Goal: Information Seeking & Learning: Learn about a topic

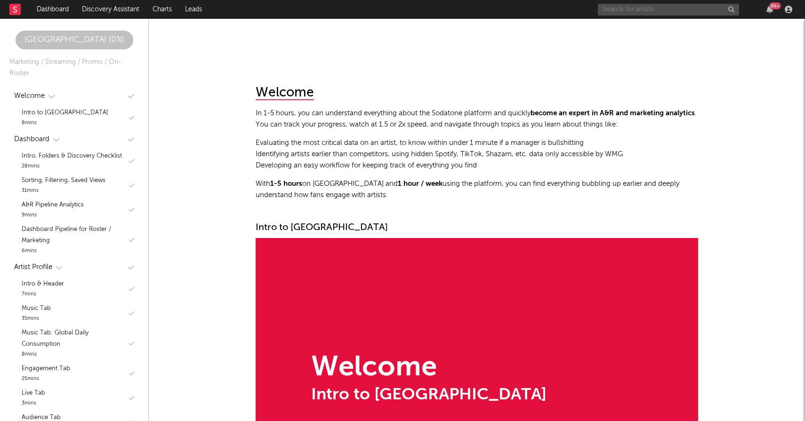
click at [652, 14] on input "text" at bounding box center [668, 10] width 141 height 12
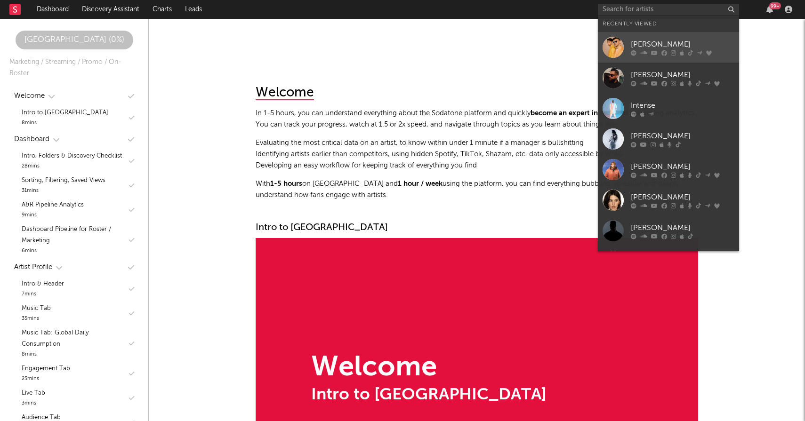
click at [648, 45] on div "[PERSON_NAME]" at bounding box center [683, 44] width 104 height 11
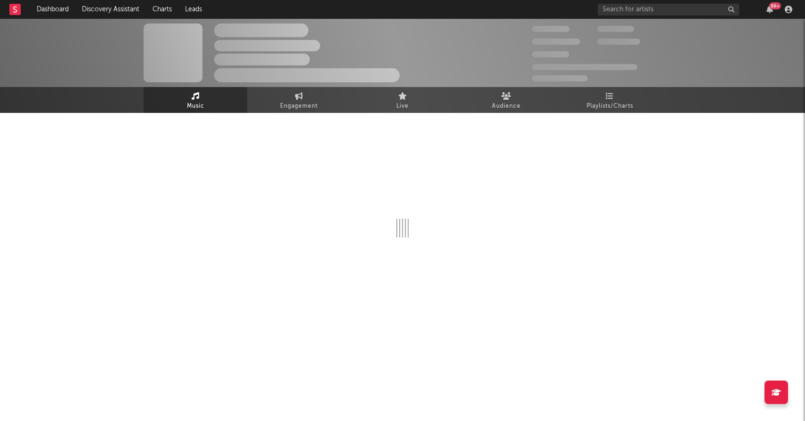
click at [590, 115] on div at bounding box center [403, 206] width 518 height 186
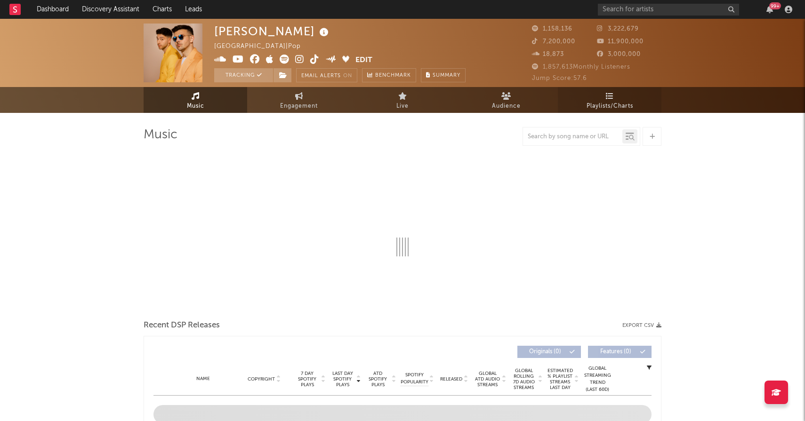
click at [591, 103] on span "Playlists/Charts" at bounding box center [610, 106] width 47 height 11
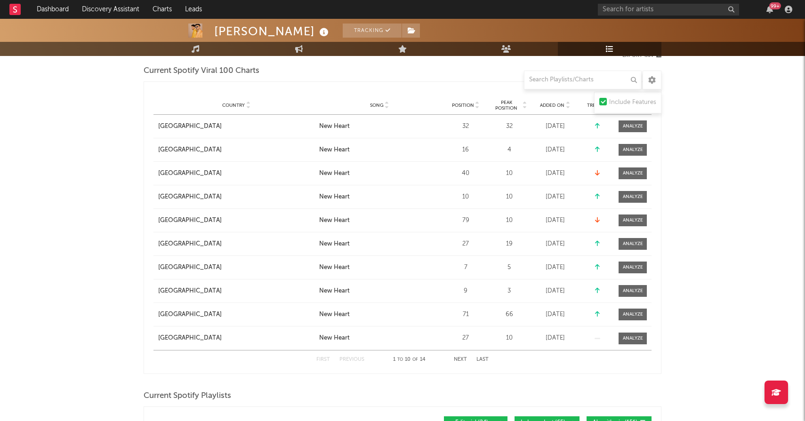
scroll to position [140, 0]
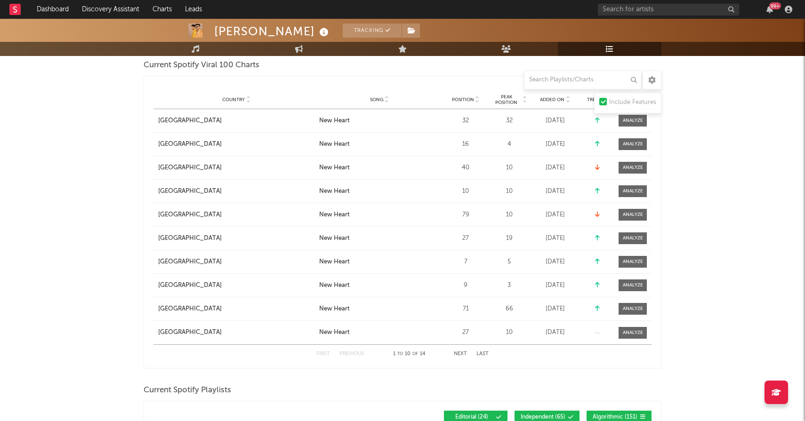
click at [553, 99] on span "Added On" at bounding box center [552, 100] width 24 height 6
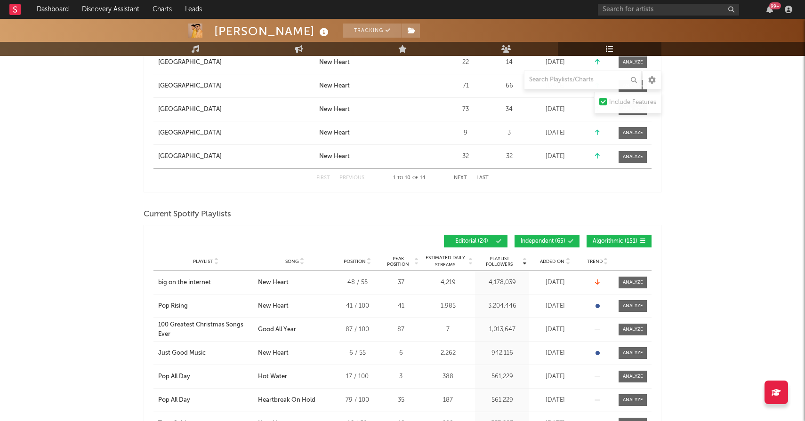
scroll to position [405, 0]
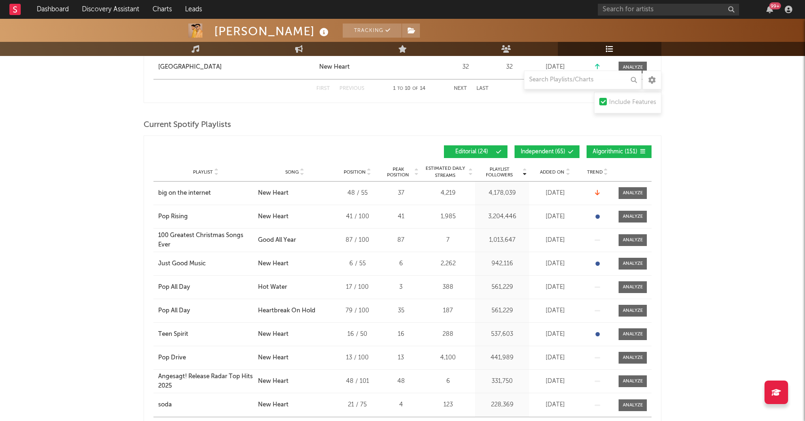
click at [599, 154] on span "Algorithmic ( 151 )" at bounding box center [615, 152] width 45 height 6
click at [554, 154] on span "Independent ( 65 )" at bounding box center [543, 152] width 45 height 6
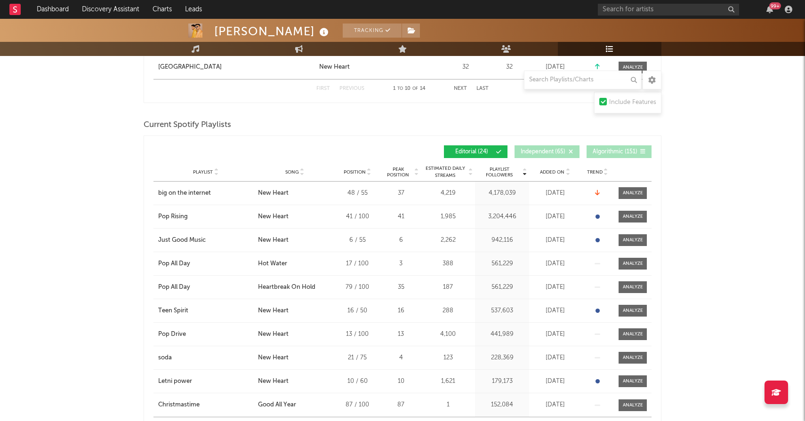
click at [554, 172] on span "Added On" at bounding box center [552, 172] width 24 height 6
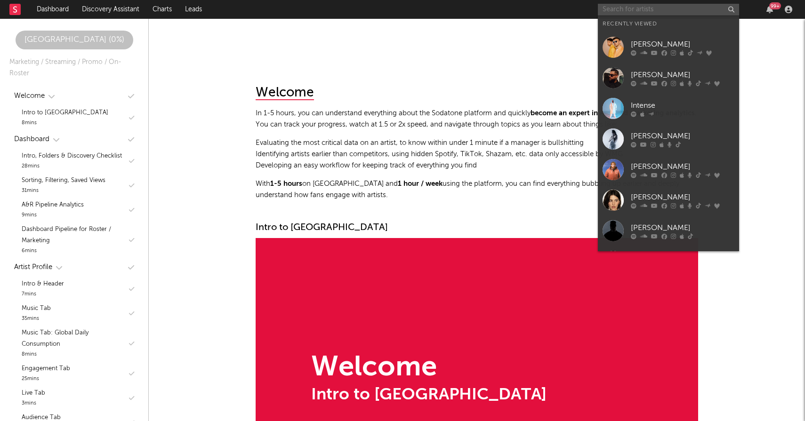
click at [653, 8] on input "text" at bounding box center [668, 10] width 141 height 12
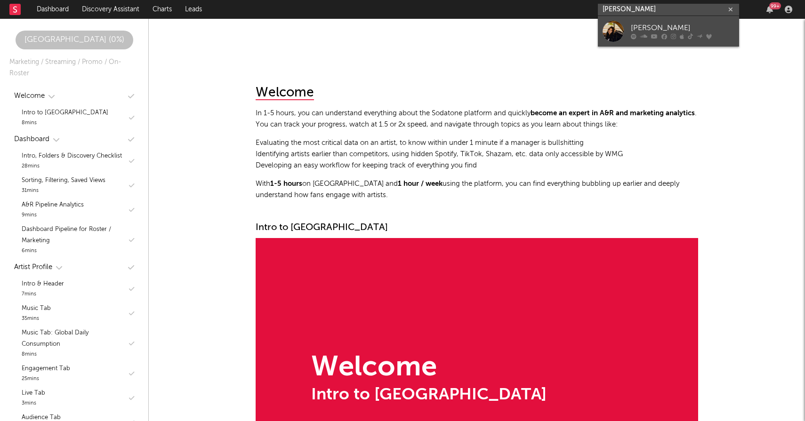
type input "jade lemac"
click at [644, 27] on div "Jade LeMac" at bounding box center [683, 28] width 104 height 11
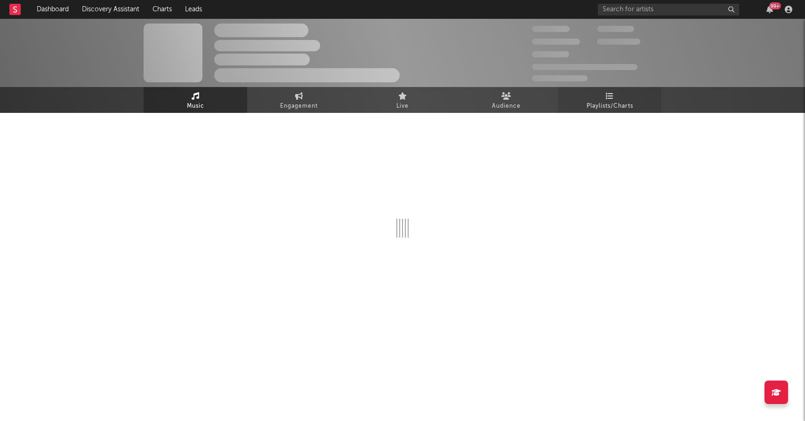
click at [614, 106] on span "Playlists/Charts" at bounding box center [610, 106] width 47 height 11
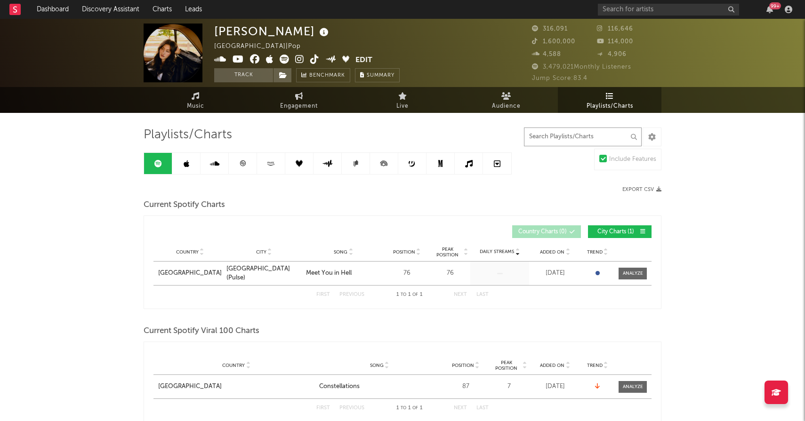
click at [558, 139] on input "text" at bounding box center [583, 137] width 118 height 19
type input "r"
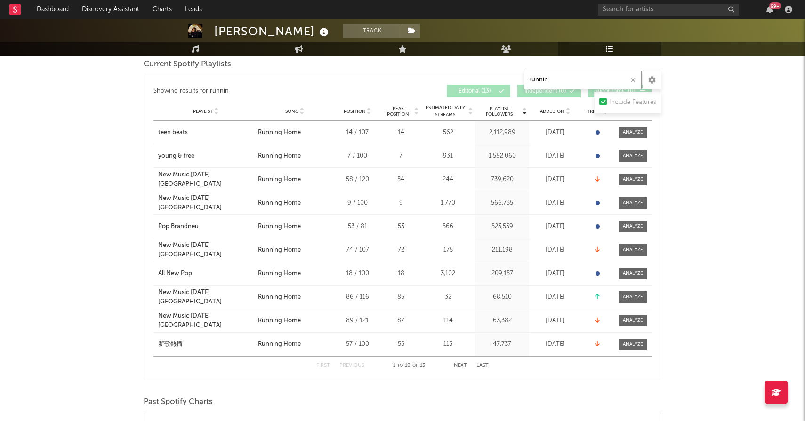
scroll to position [402, 0]
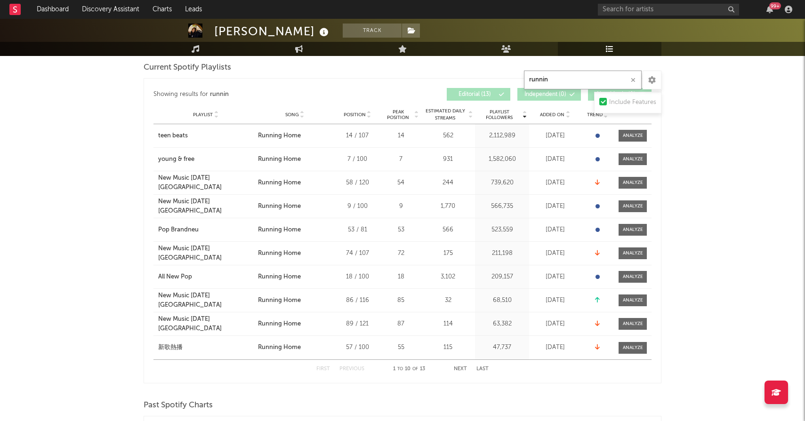
type input "runnin"
click at [549, 113] on span "Added On" at bounding box center [552, 115] width 24 height 6
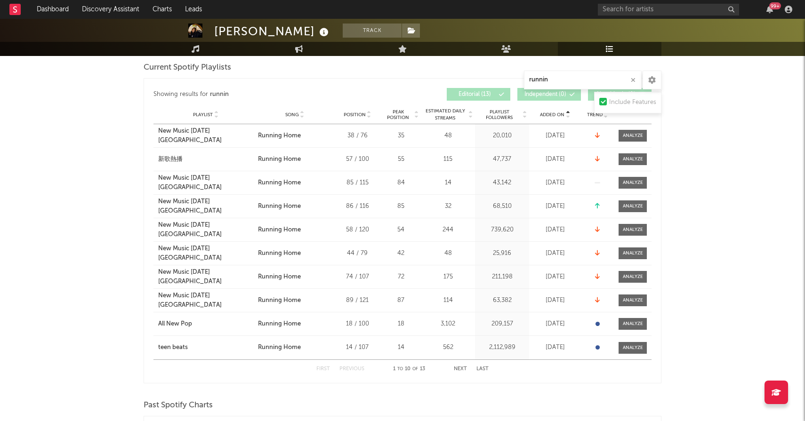
click at [549, 113] on span "Added On" at bounding box center [552, 115] width 24 height 6
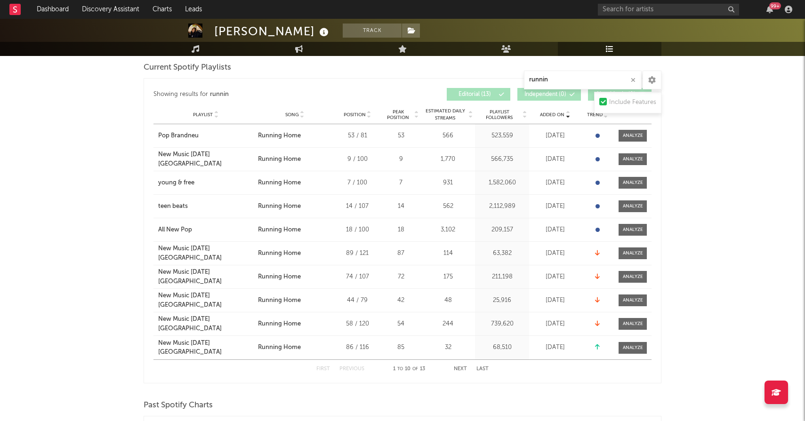
click at [549, 113] on span "Added On" at bounding box center [552, 115] width 24 height 6
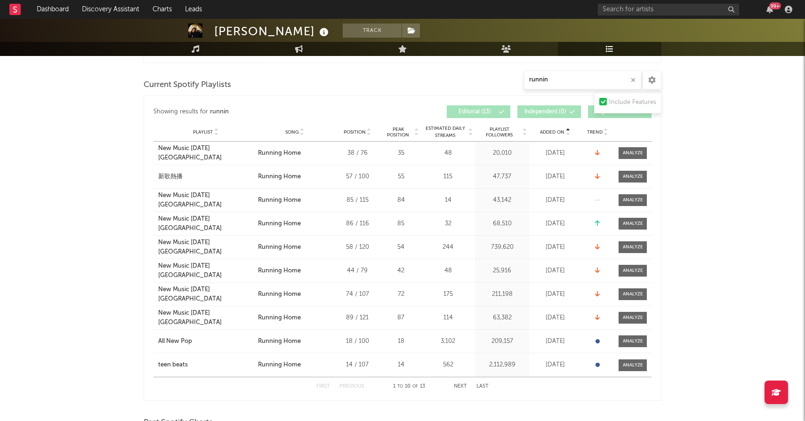
scroll to position [386, 0]
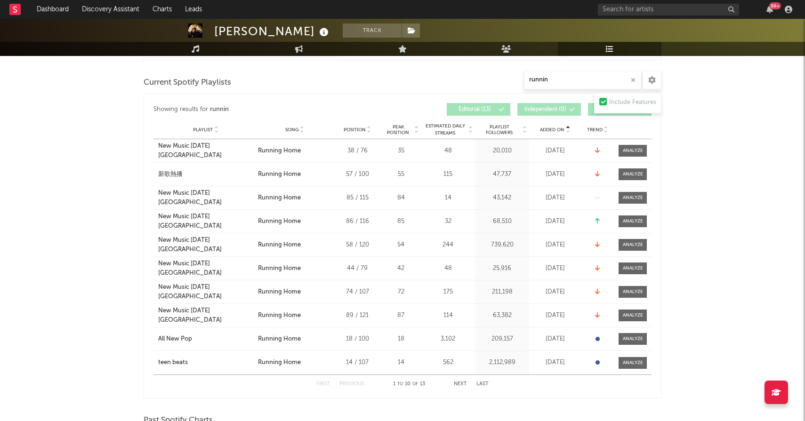
click at [461, 384] on button "Next" at bounding box center [460, 384] width 13 height 5
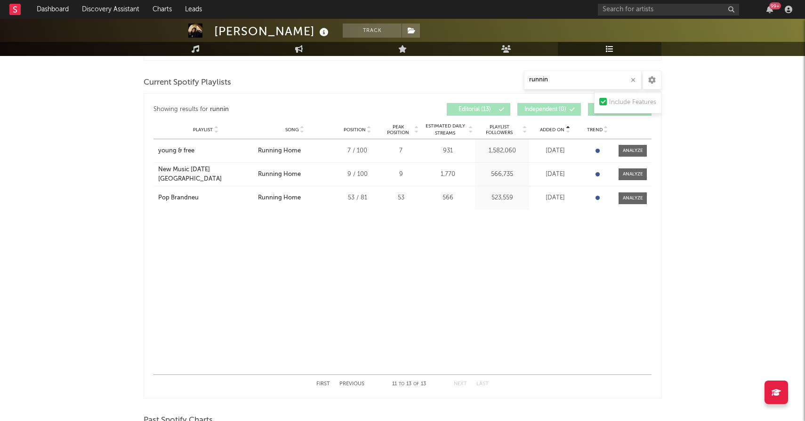
click at [453, 384] on div "First Previous 11 to 13 of 13 Next Last" at bounding box center [402, 384] width 172 height 18
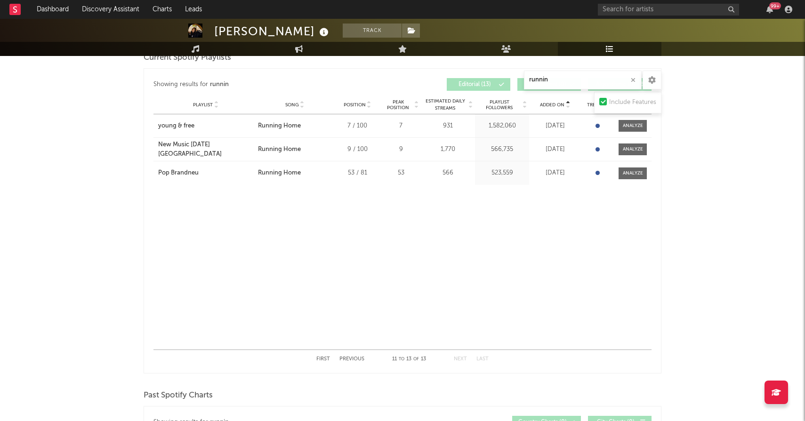
scroll to position [415, 0]
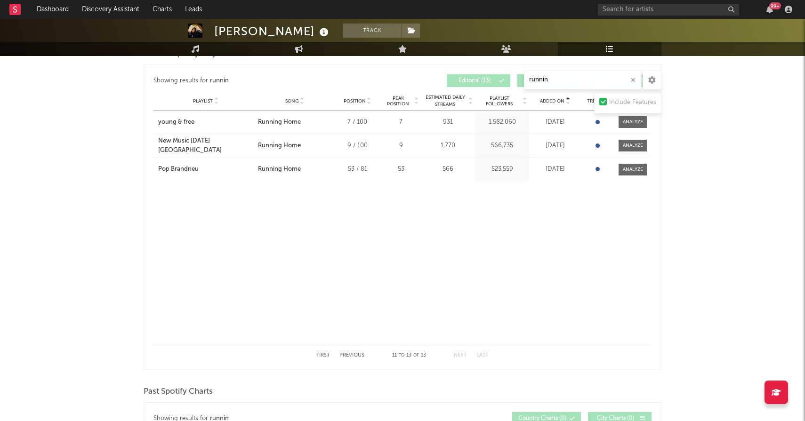
click at [323, 354] on button "First" at bounding box center [323, 355] width 14 height 5
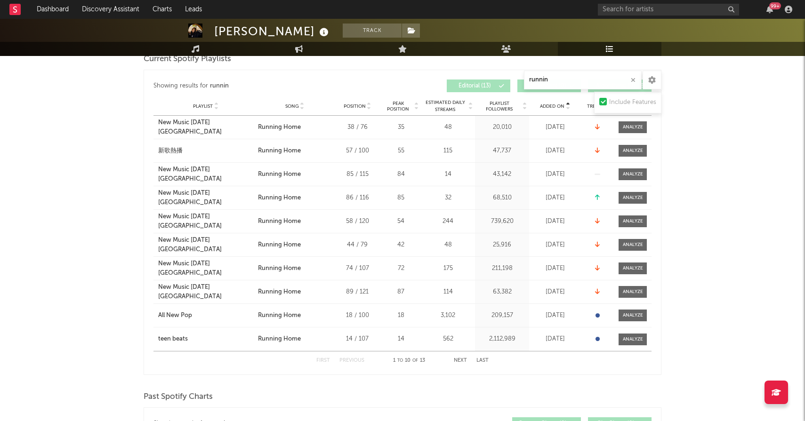
scroll to position [408, 0]
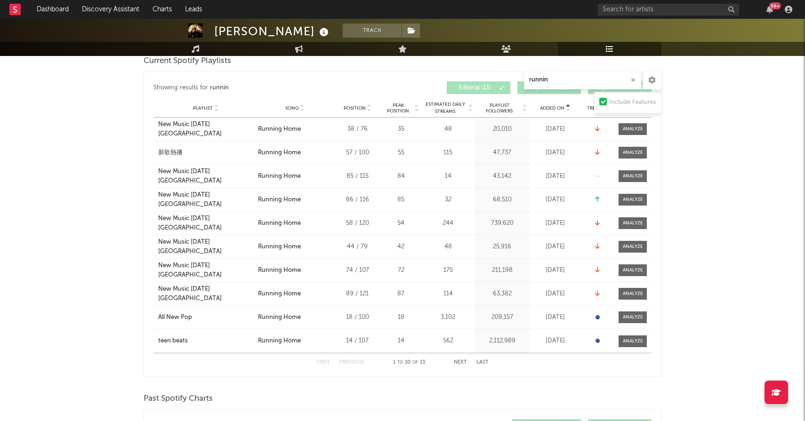
click at [460, 363] on button "Next" at bounding box center [460, 362] width 13 height 5
